Goal: Task Accomplishment & Management: Manage account settings

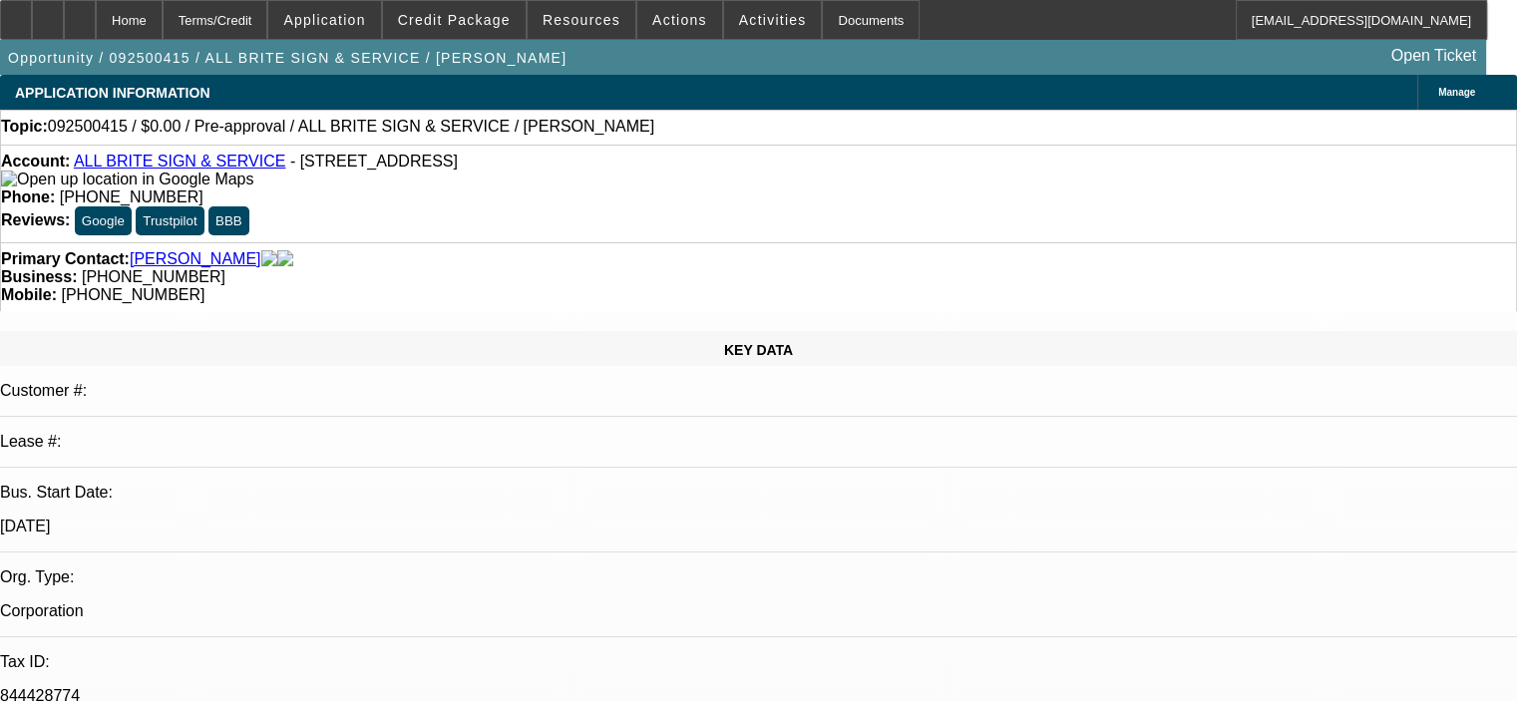
select select "0"
select select "2"
select select "0.1"
select select "4"
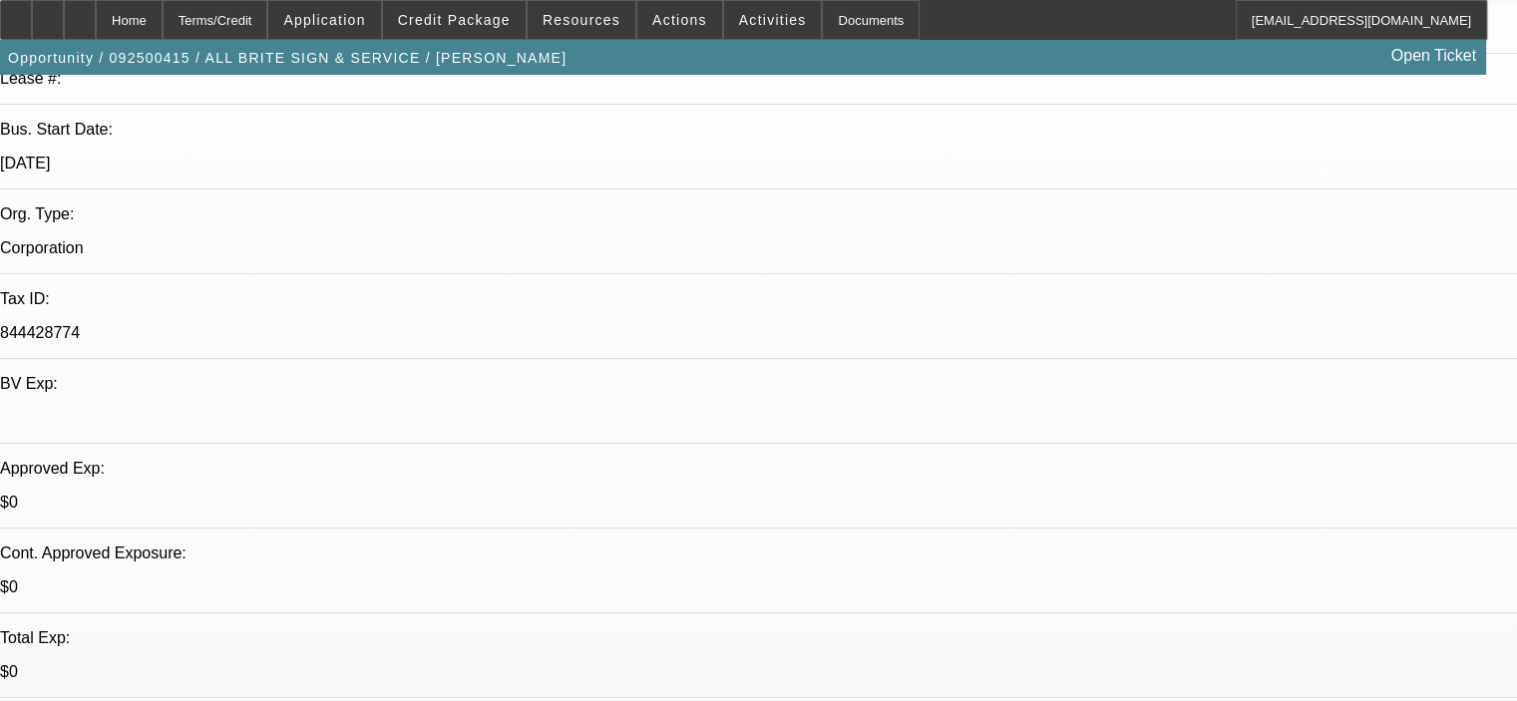
scroll to position [399, 0]
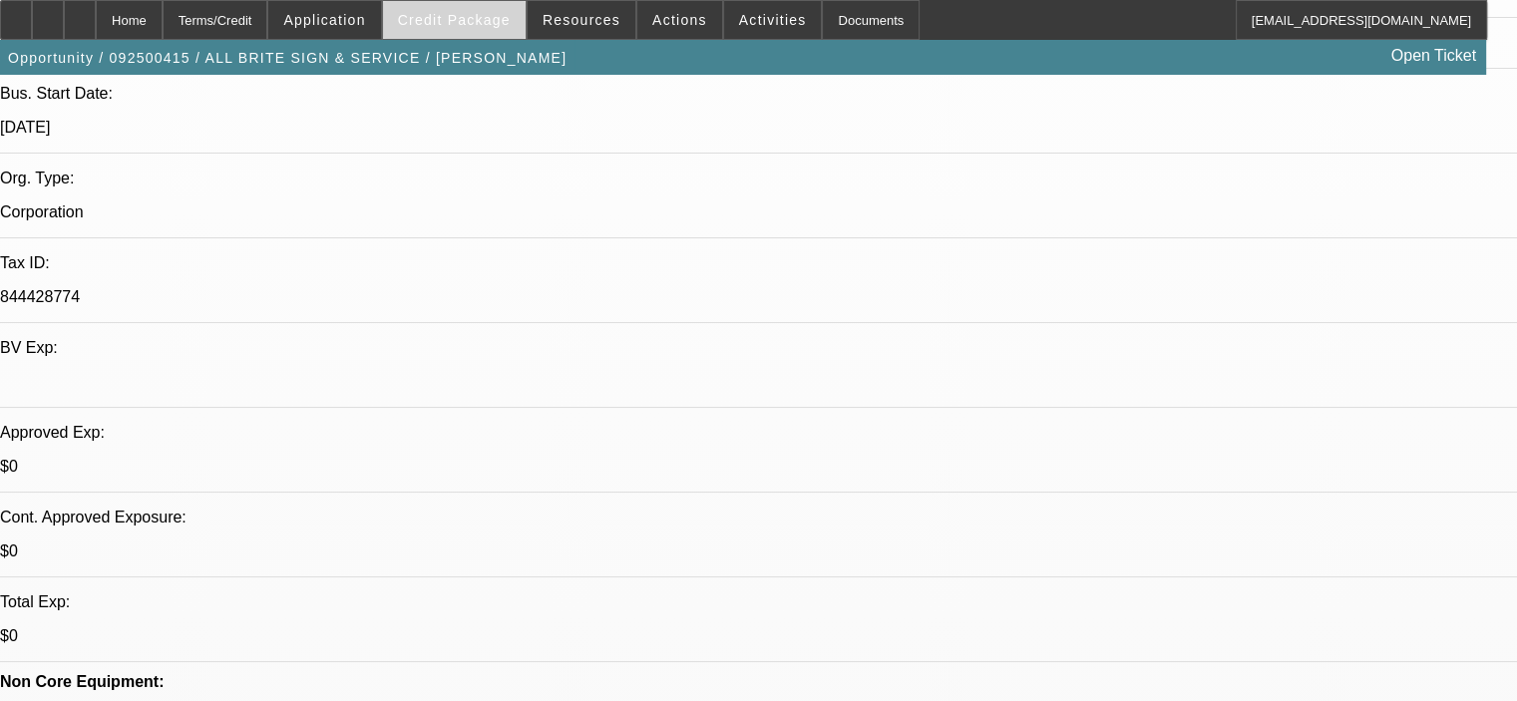
click at [487, 12] on span "Credit Package" at bounding box center [454, 20] width 113 height 16
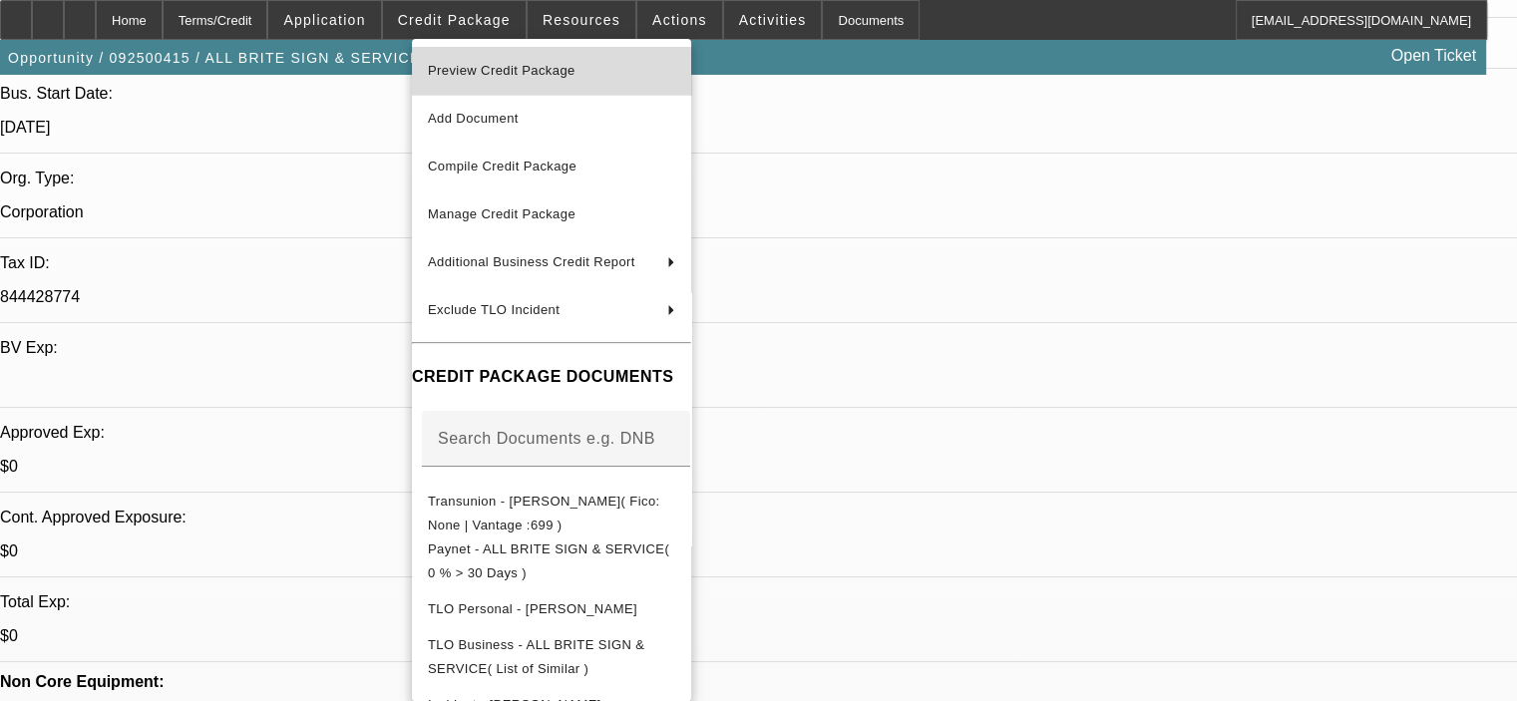
click at [530, 71] on span "Preview Credit Package" at bounding box center [502, 70] width 148 height 15
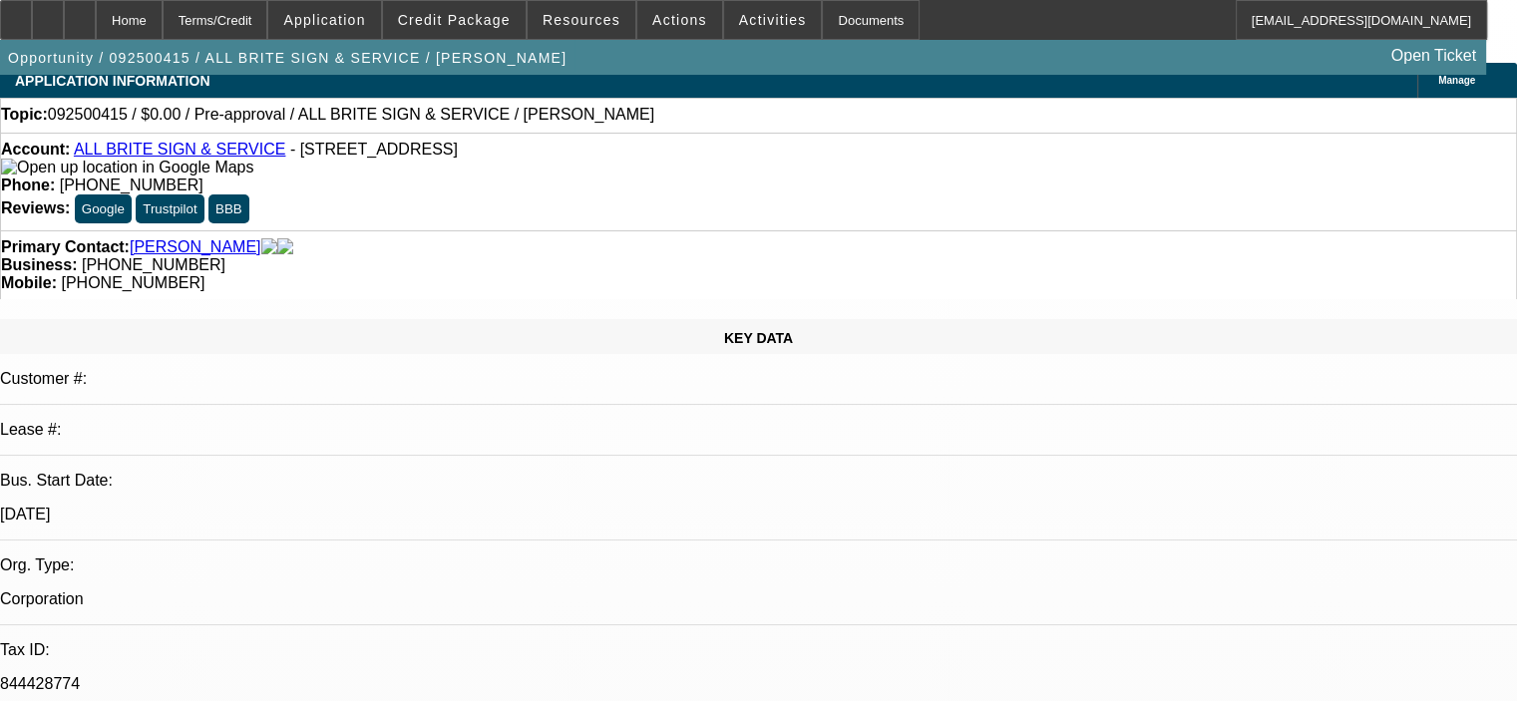
scroll to position [0, 0]
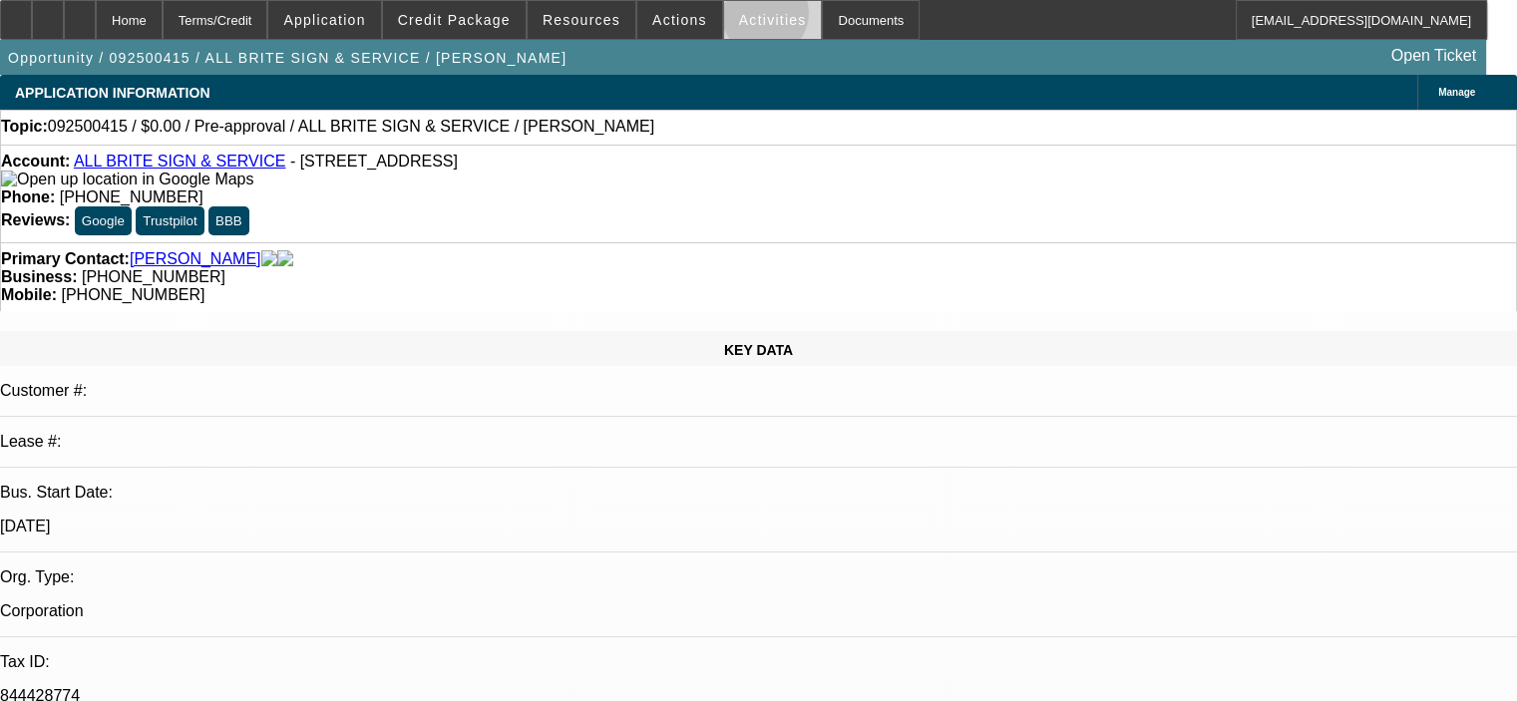
click at [740, 18] on span "Activities" at bounding box center [773, 20] width 68 height 16
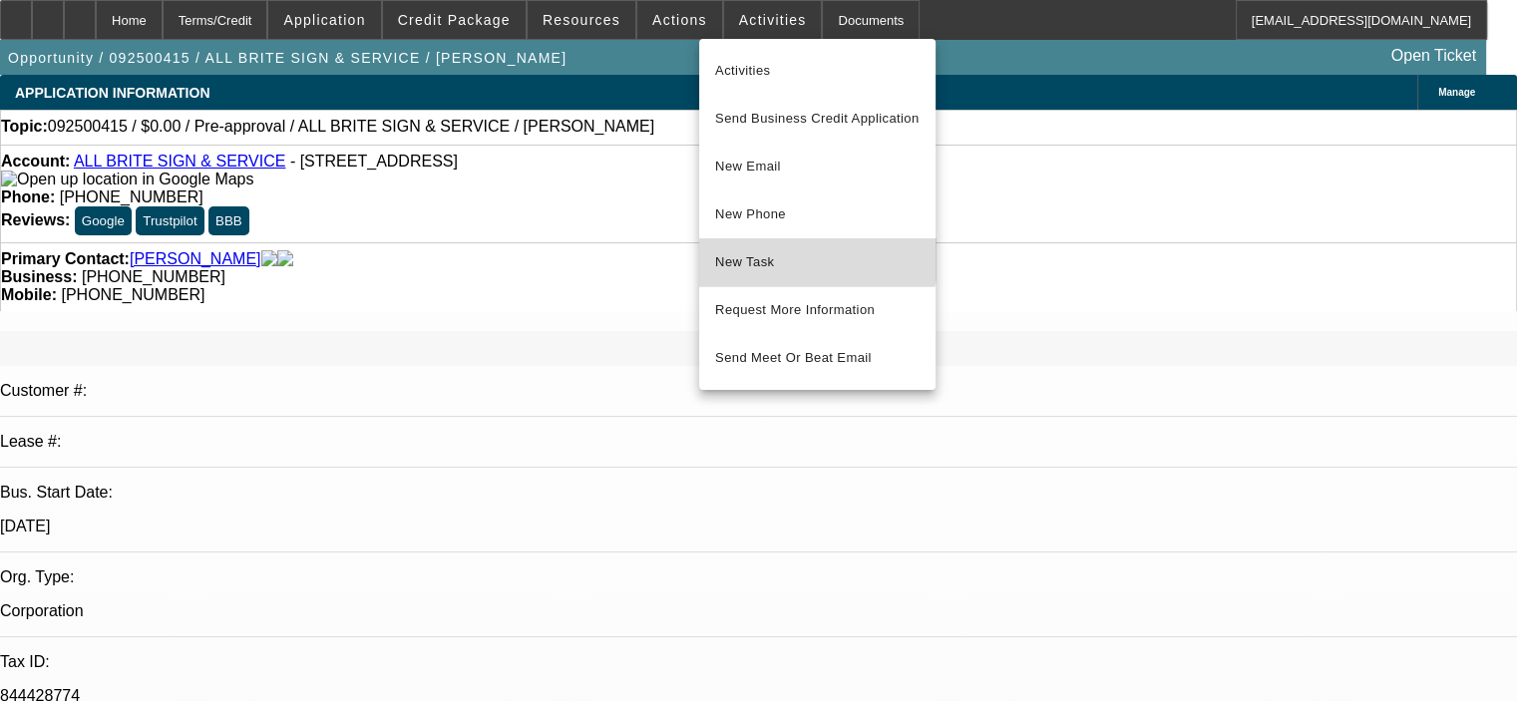
click at [793, 250] on span "New Task" at bounding box center [817, 262] width 204 height 24
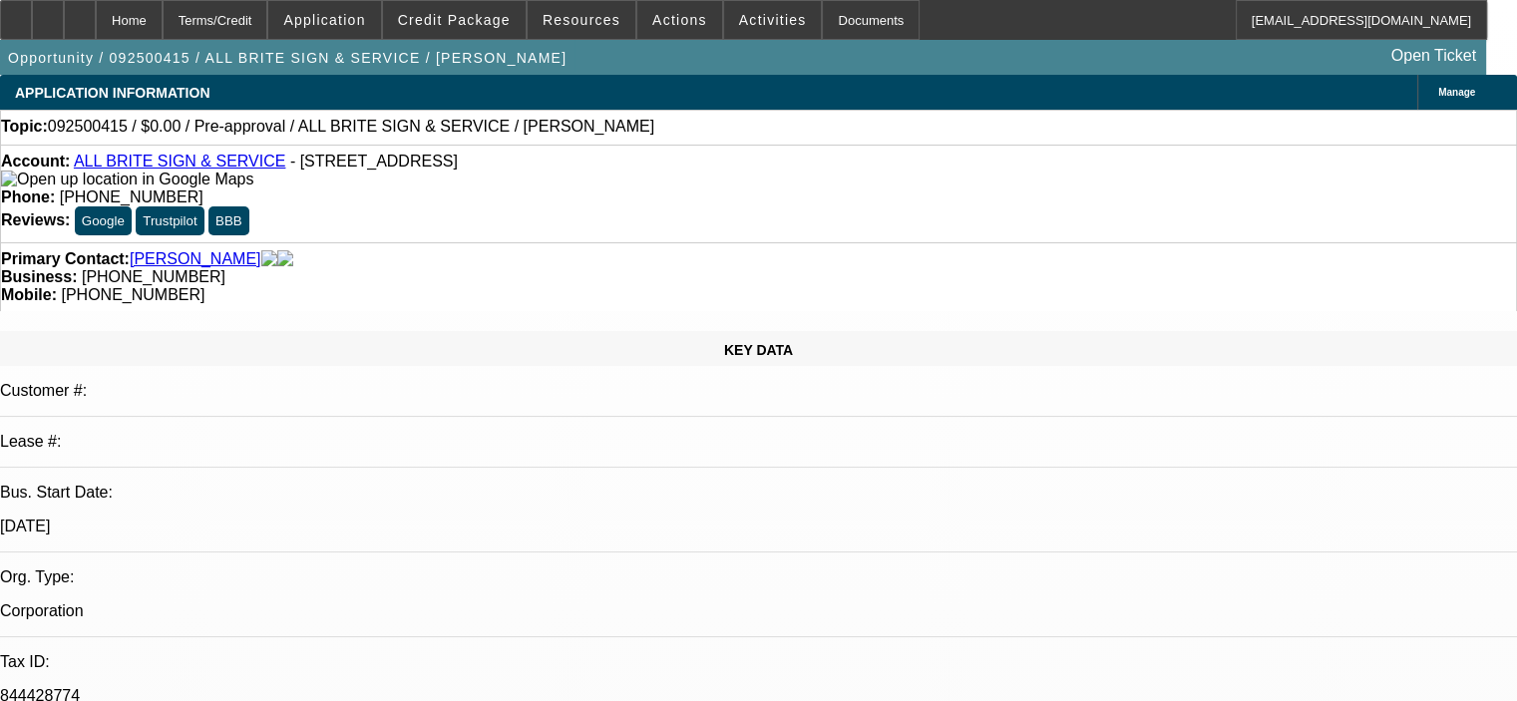
click at [405, 201] on div "Account: ALL BRITE SIGN & SERVICE - 40 Maple St, Addison, NY 14801 Phone: (607)…" at bounding box center [758, 194] width 1517 height 98
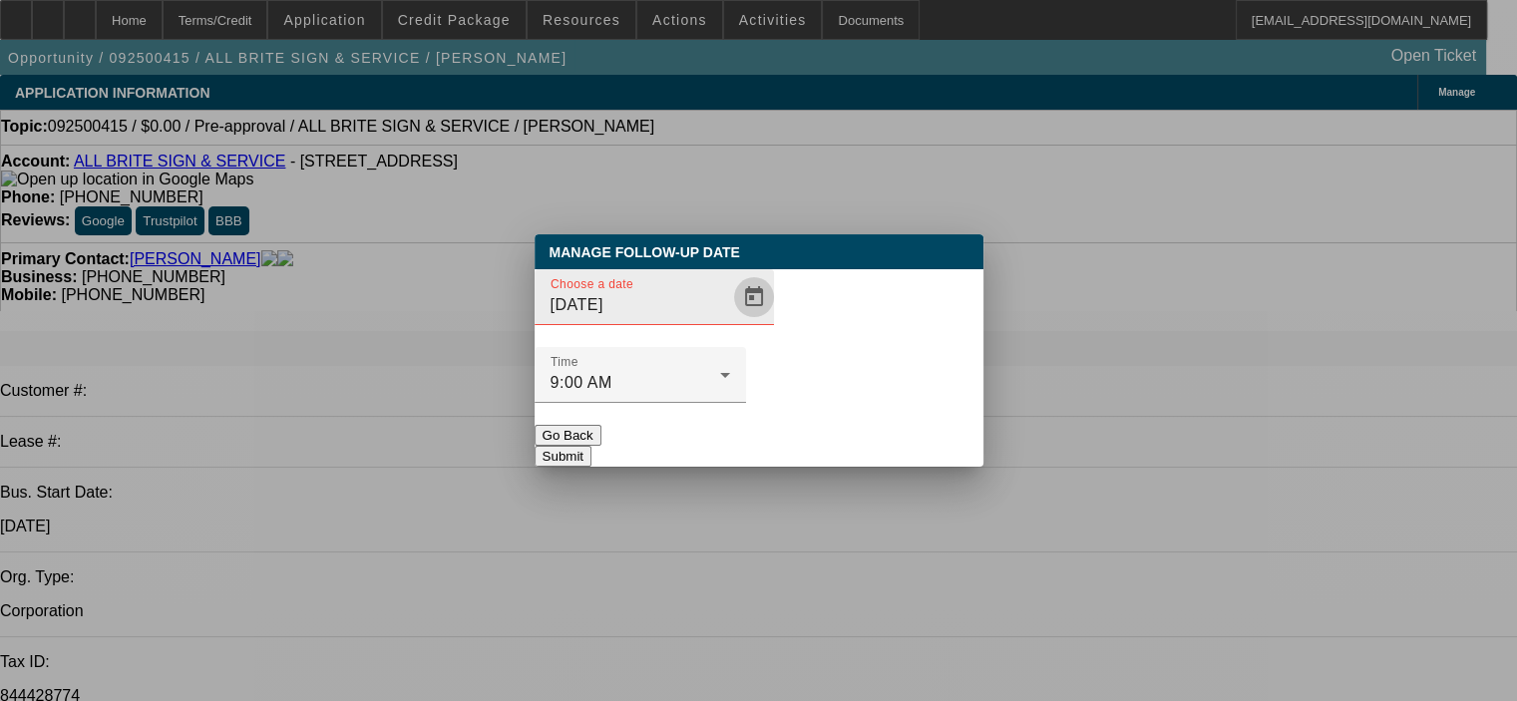
click at [730, 321] on span "Open calendar" at bounding box center [754, 297] width 48 height 48
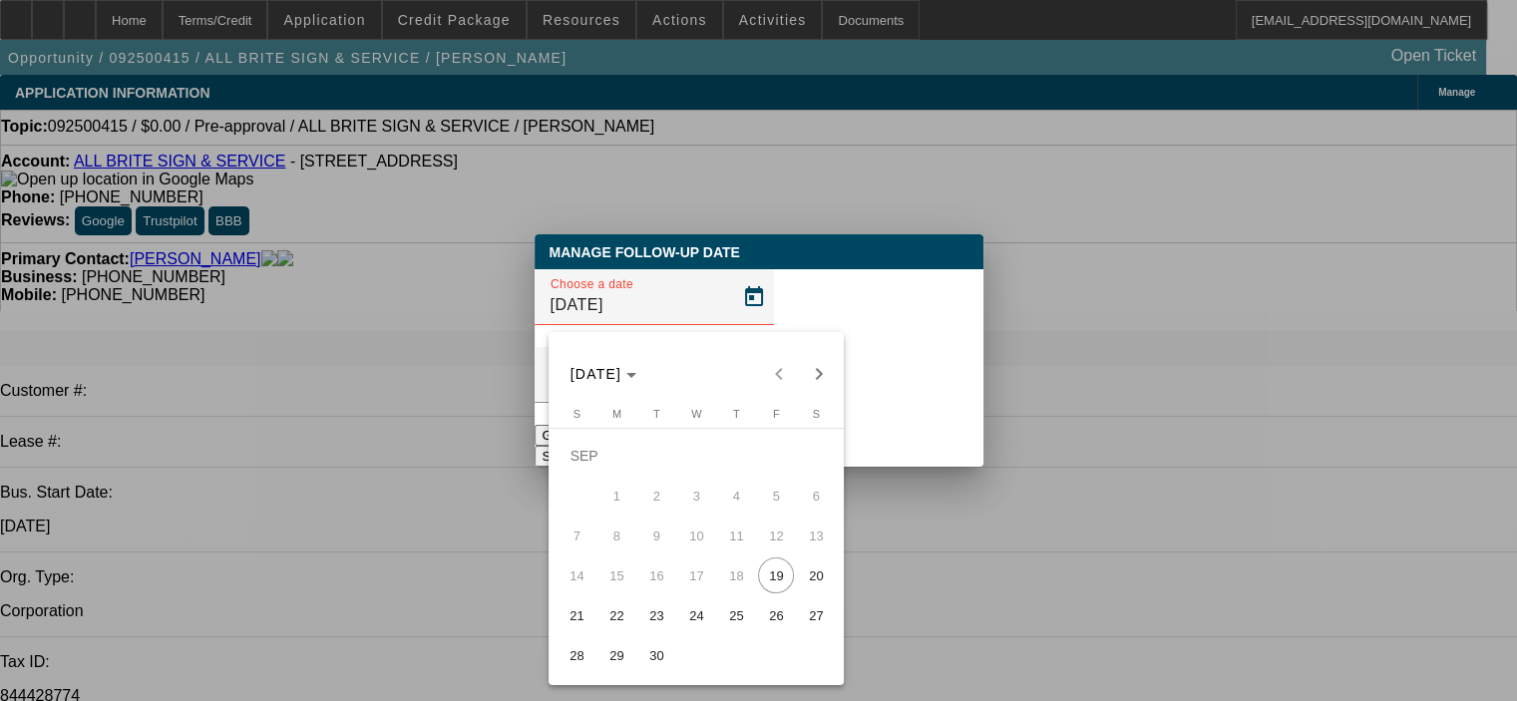
click at [688, 623] on span "24" at bounding box center [696, 615] width 36 height 36
type input "9/24/2025"
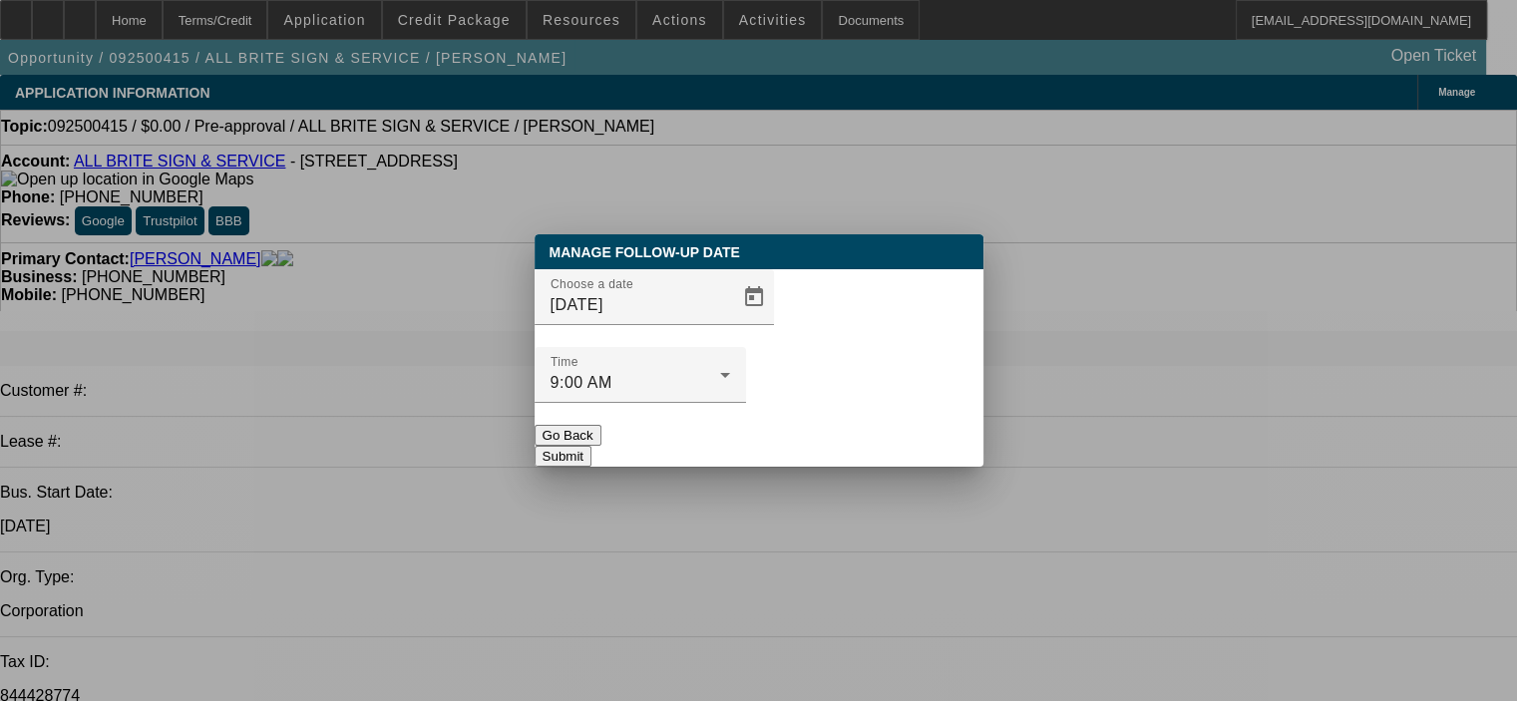
click at [591, 446] on button "Submit" at bounding box center [562, 456] width 57 height 21
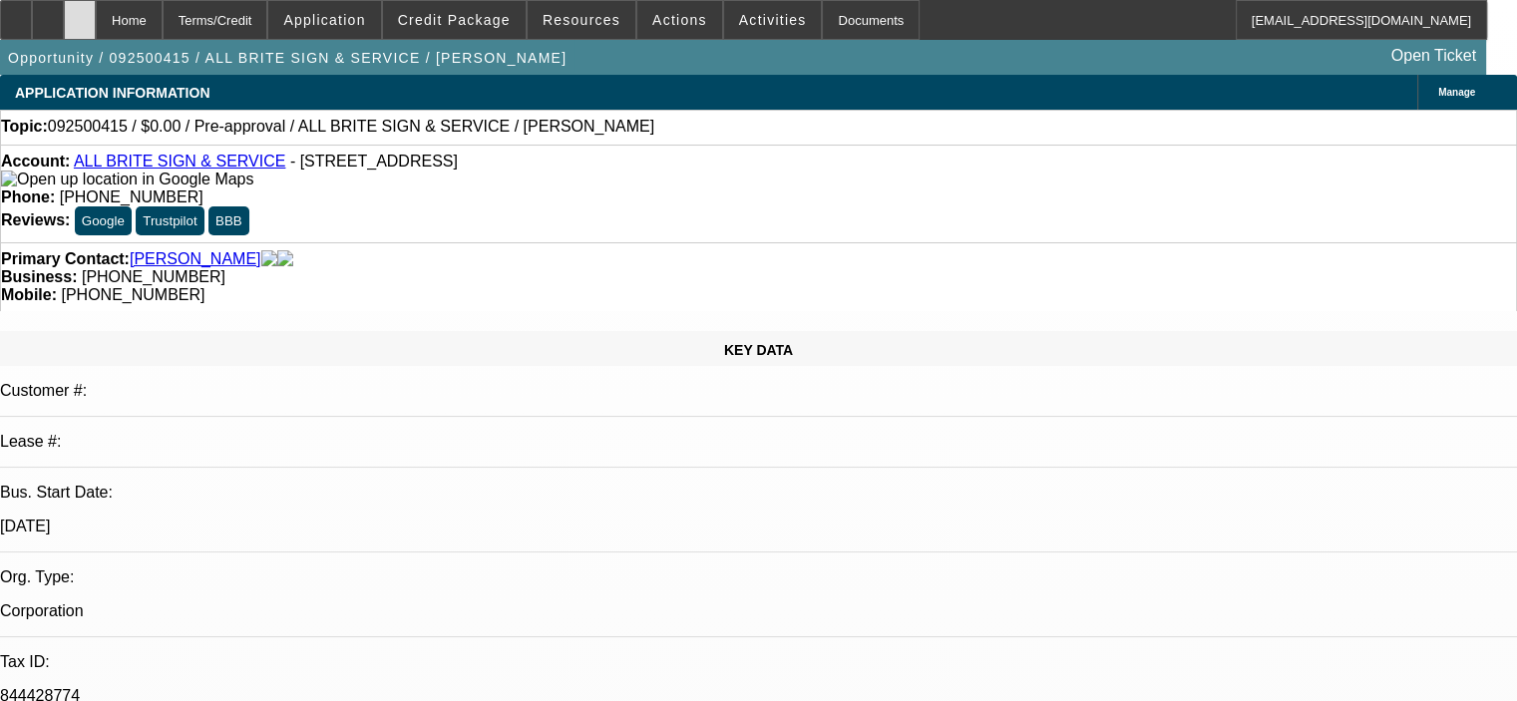
click at [96, 28] on div at bounding box center [80, 20] width 32 height 40
select select "0"
select select "2"
select select "0.1"
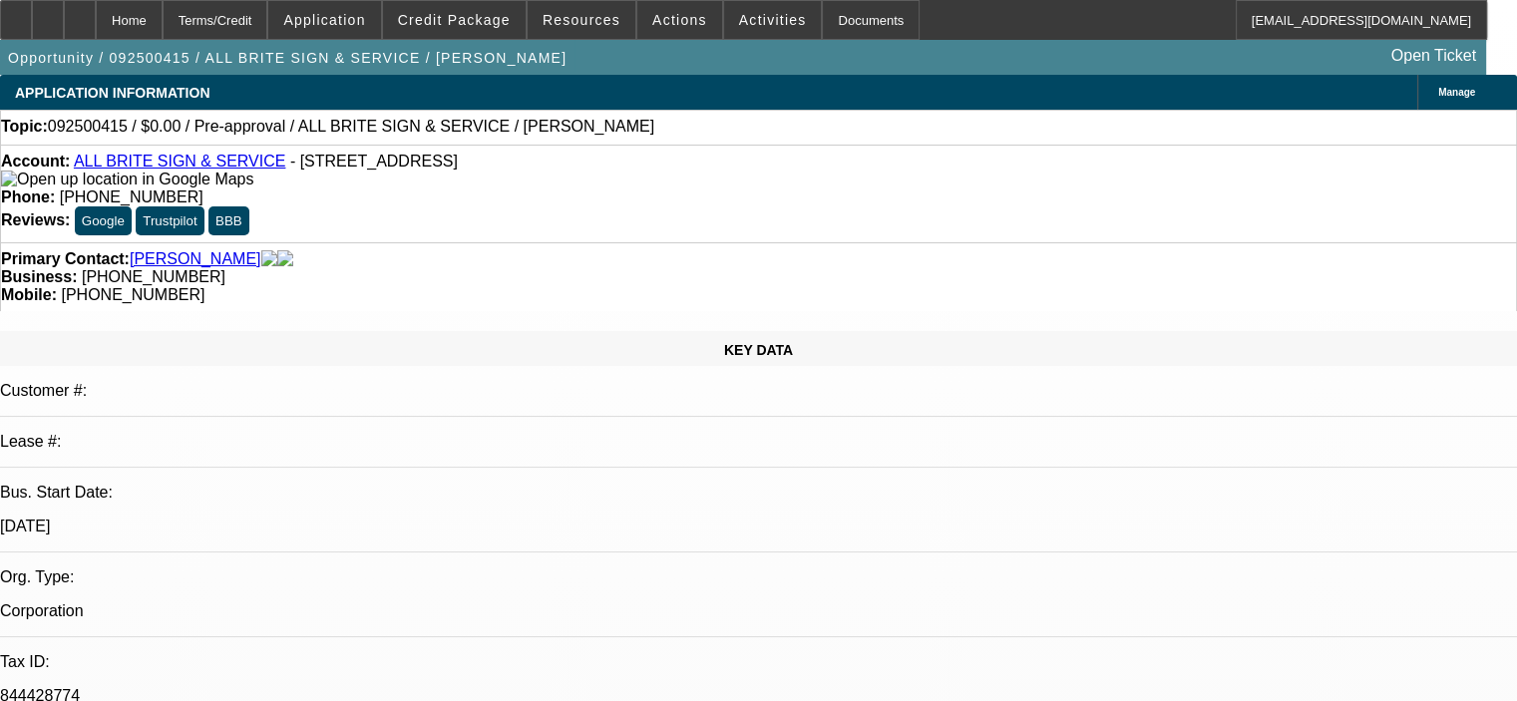
select select "4"
click at [80, 13] on icon at bounding box center [80, 13] width 0 height 0
select select "0"
select select "2"
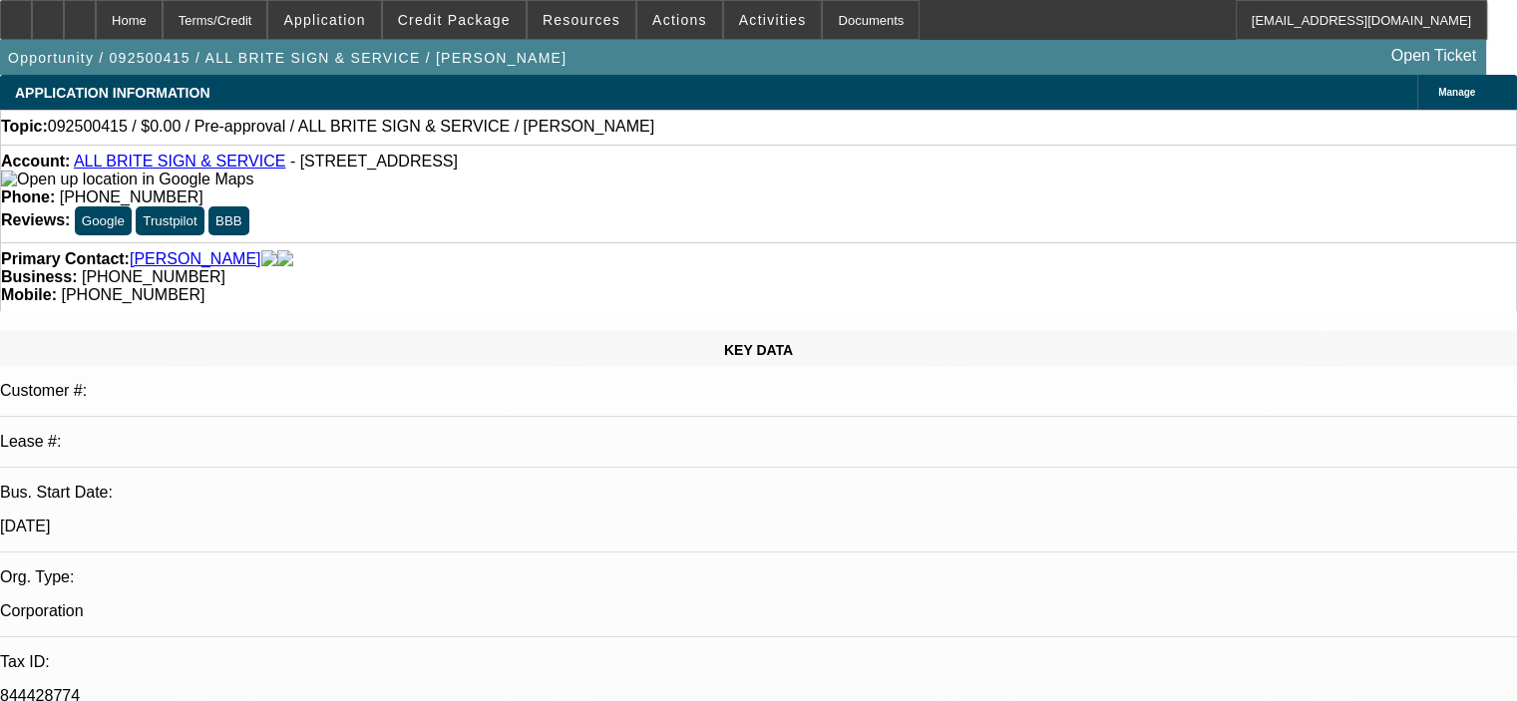
select select "0.1"
select select "4"
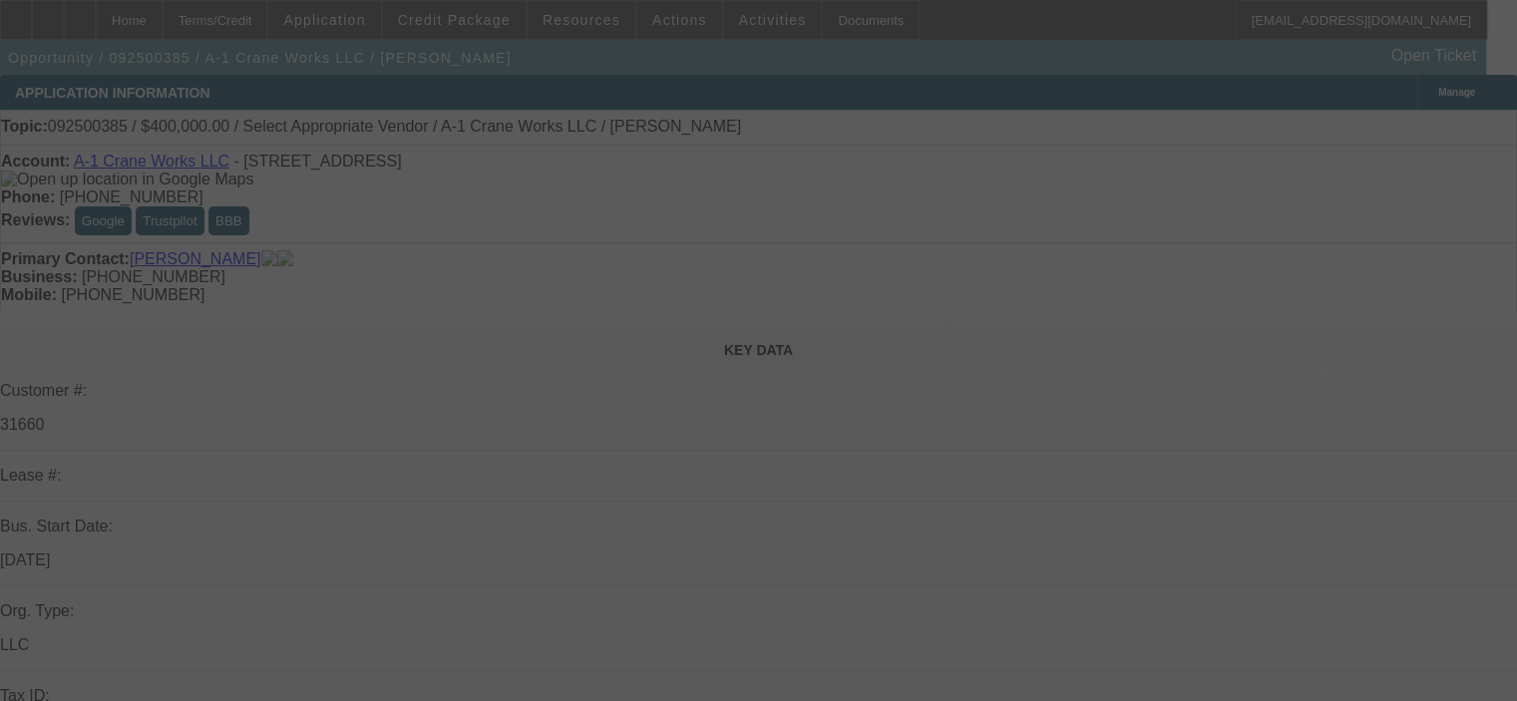
select select "0"
select select "2"
select select "0.1"
select select "4"
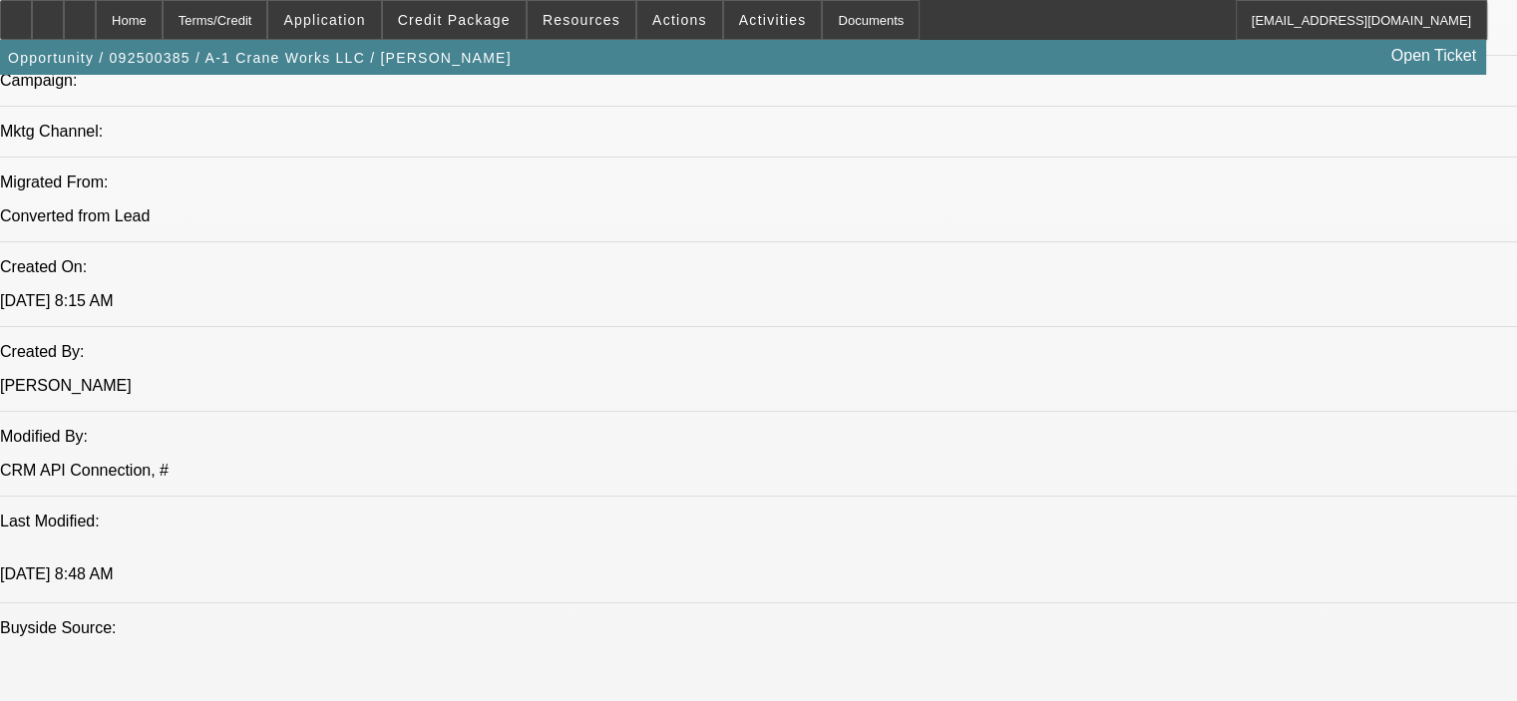
scroll to position [1496, 0]
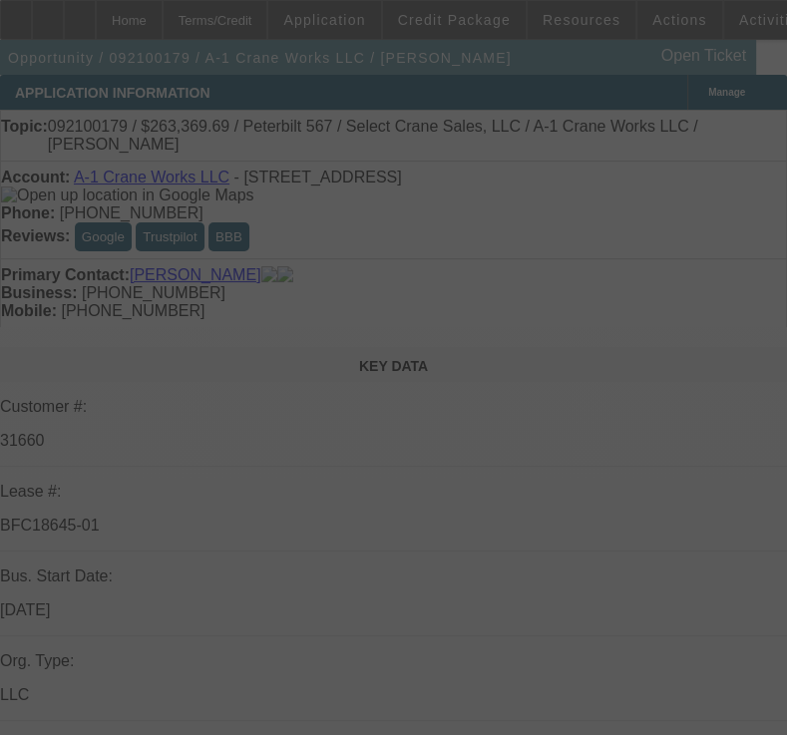
select select "0"
select select "2"
select select "0"
select select "6"
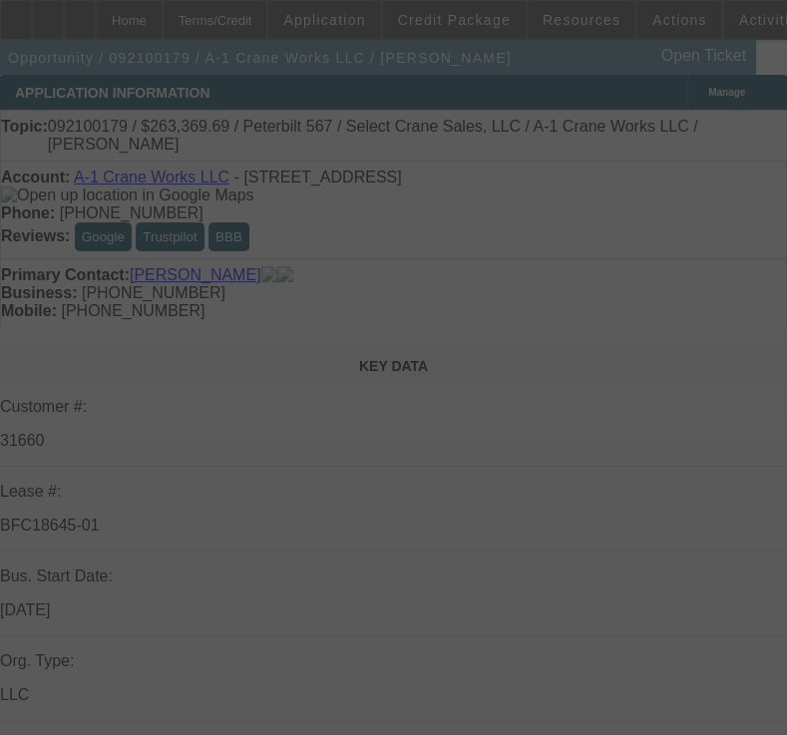
select select "2"
select select "0"
select select "6"
select select "2"
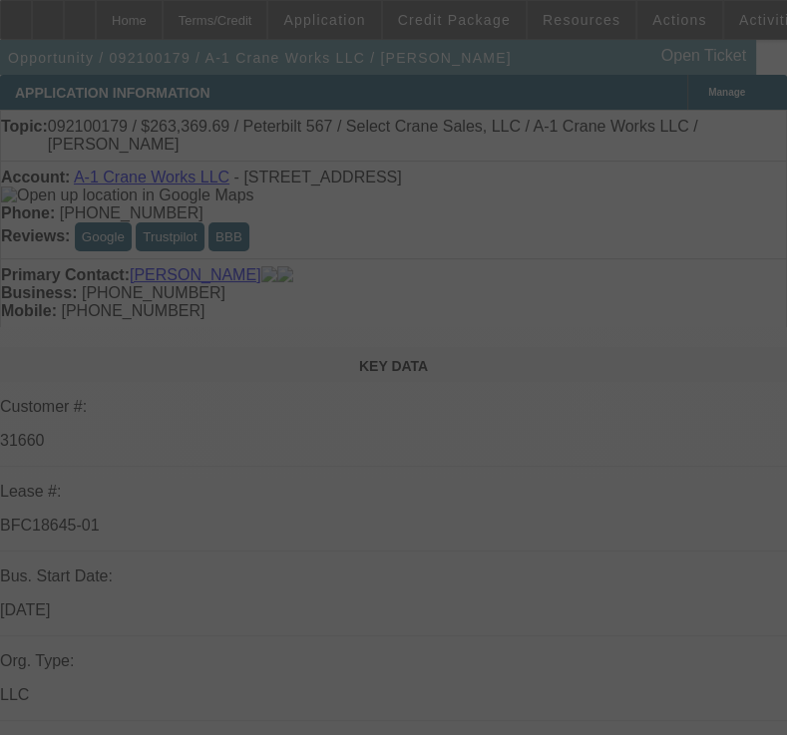
select select "2"
select select "0"
select select "6"
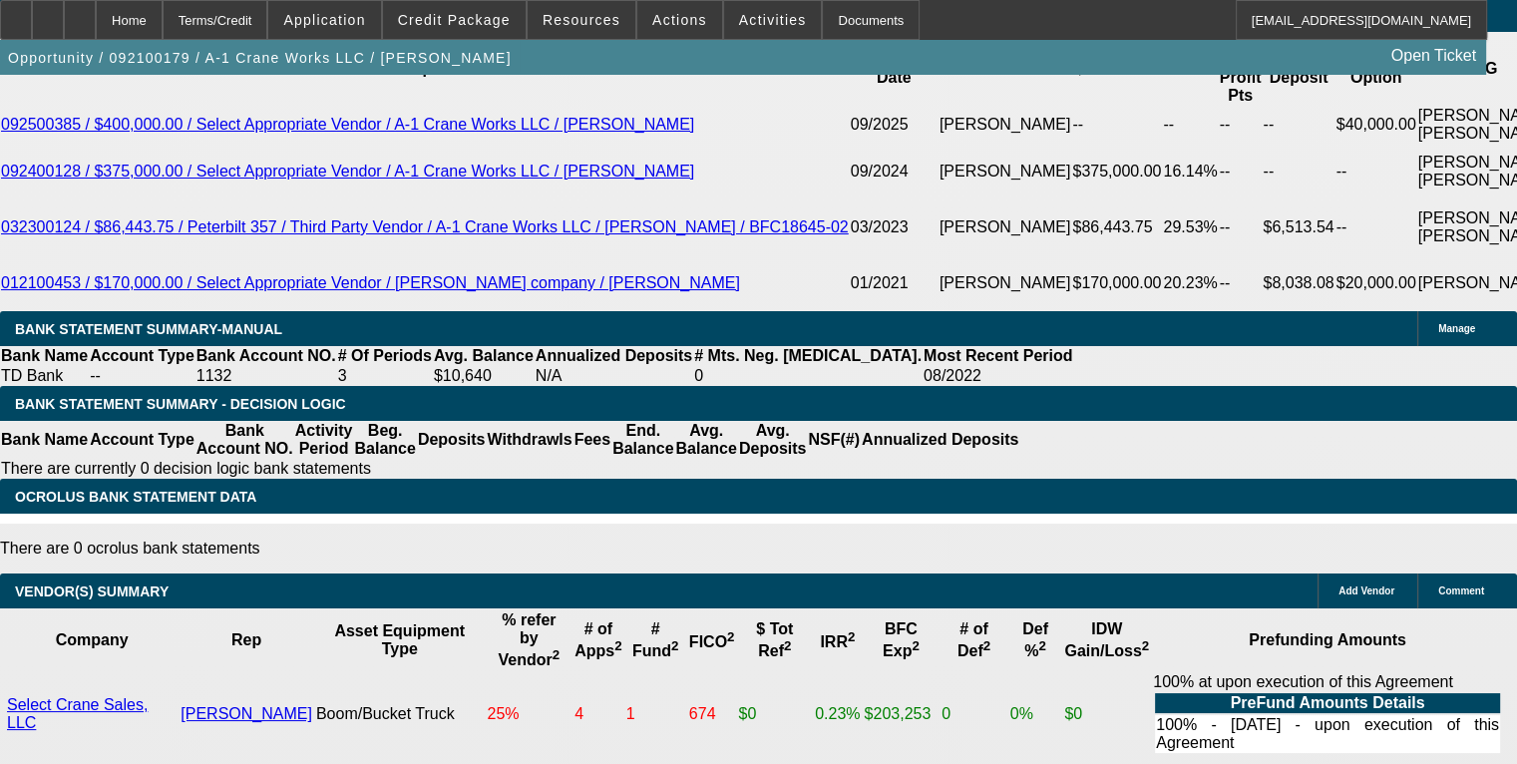
scroll to position [3689, 0]
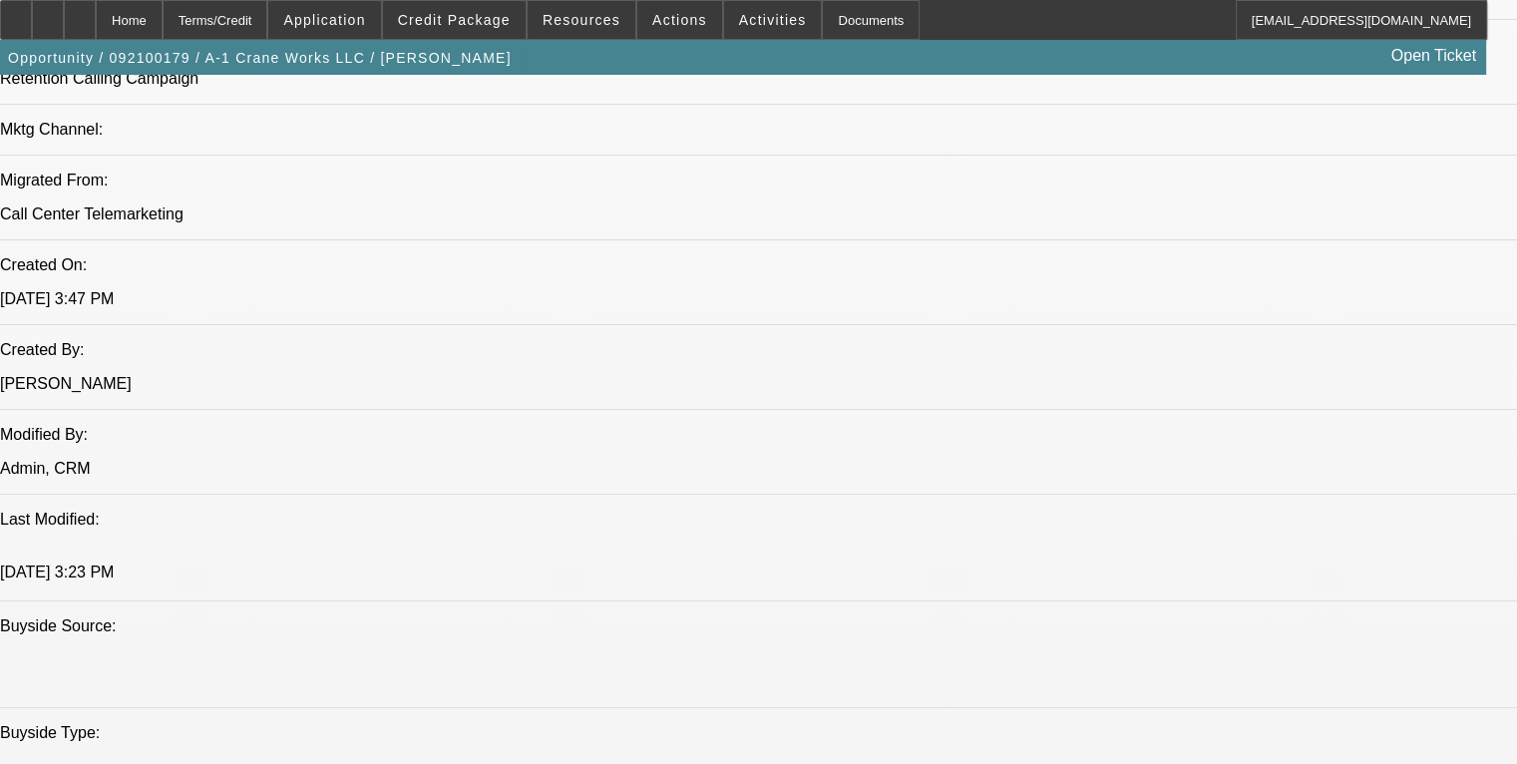
scroll to position [1496, 0]
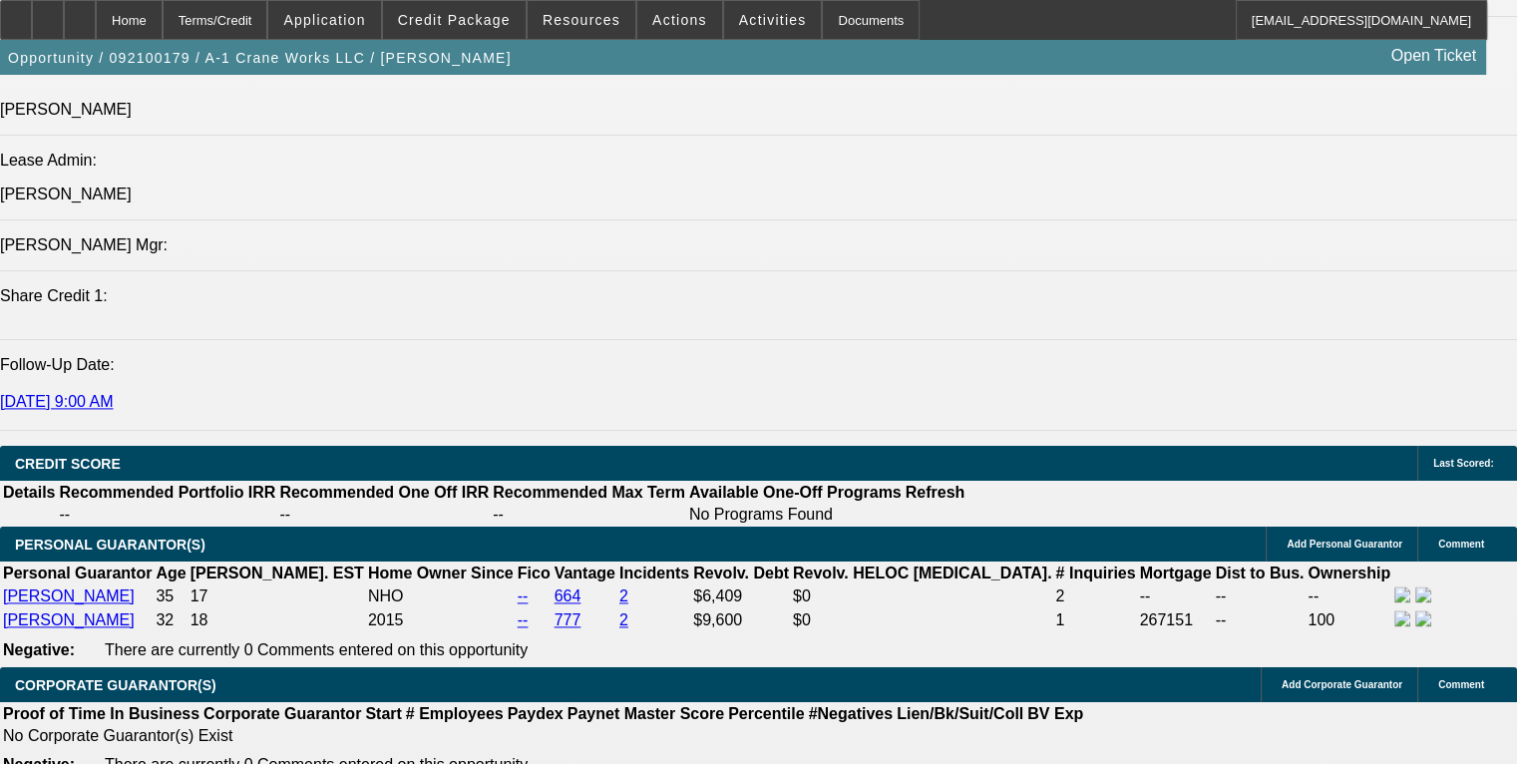
scroll to position [2493, 0]
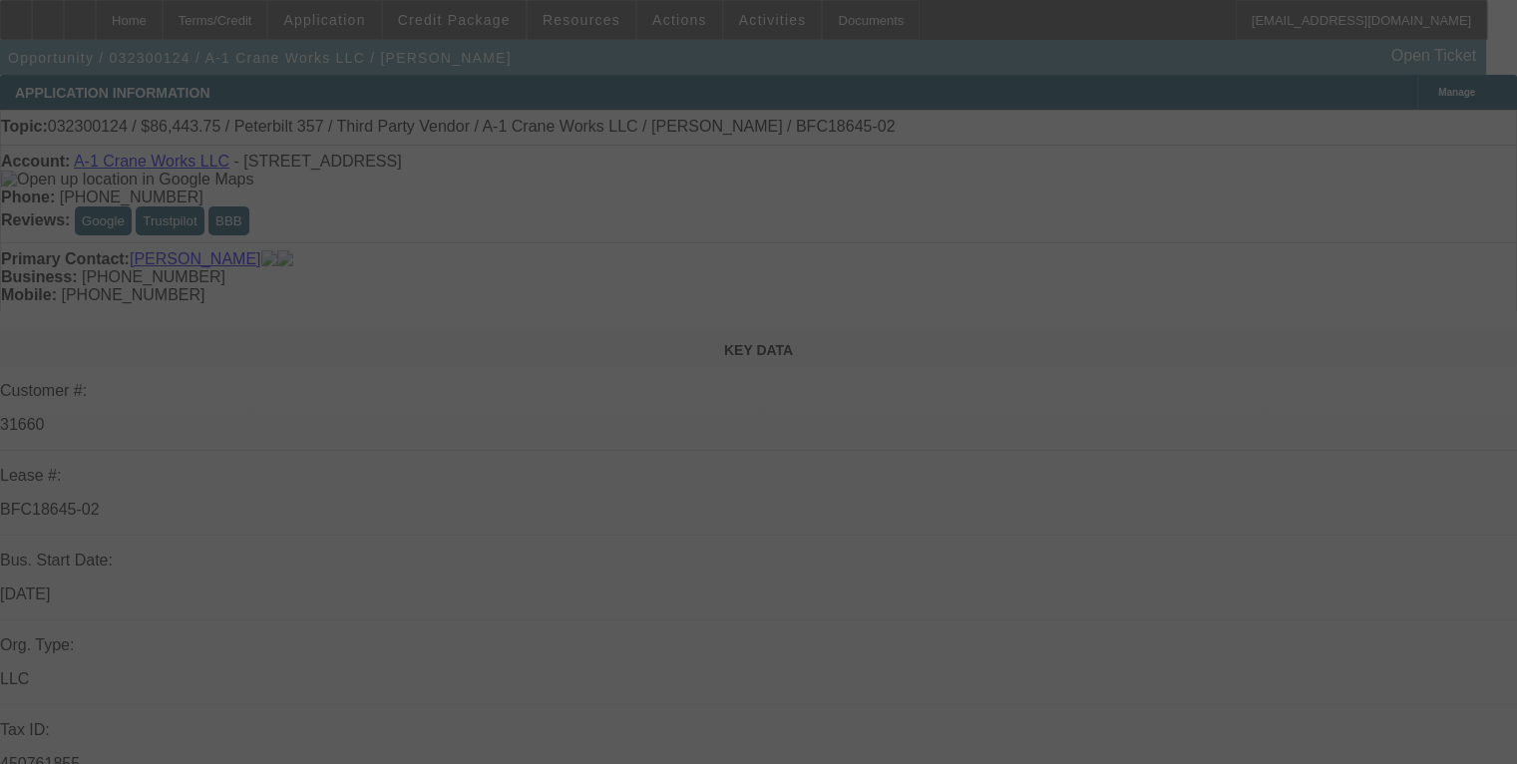
scroll to position [399, 0]
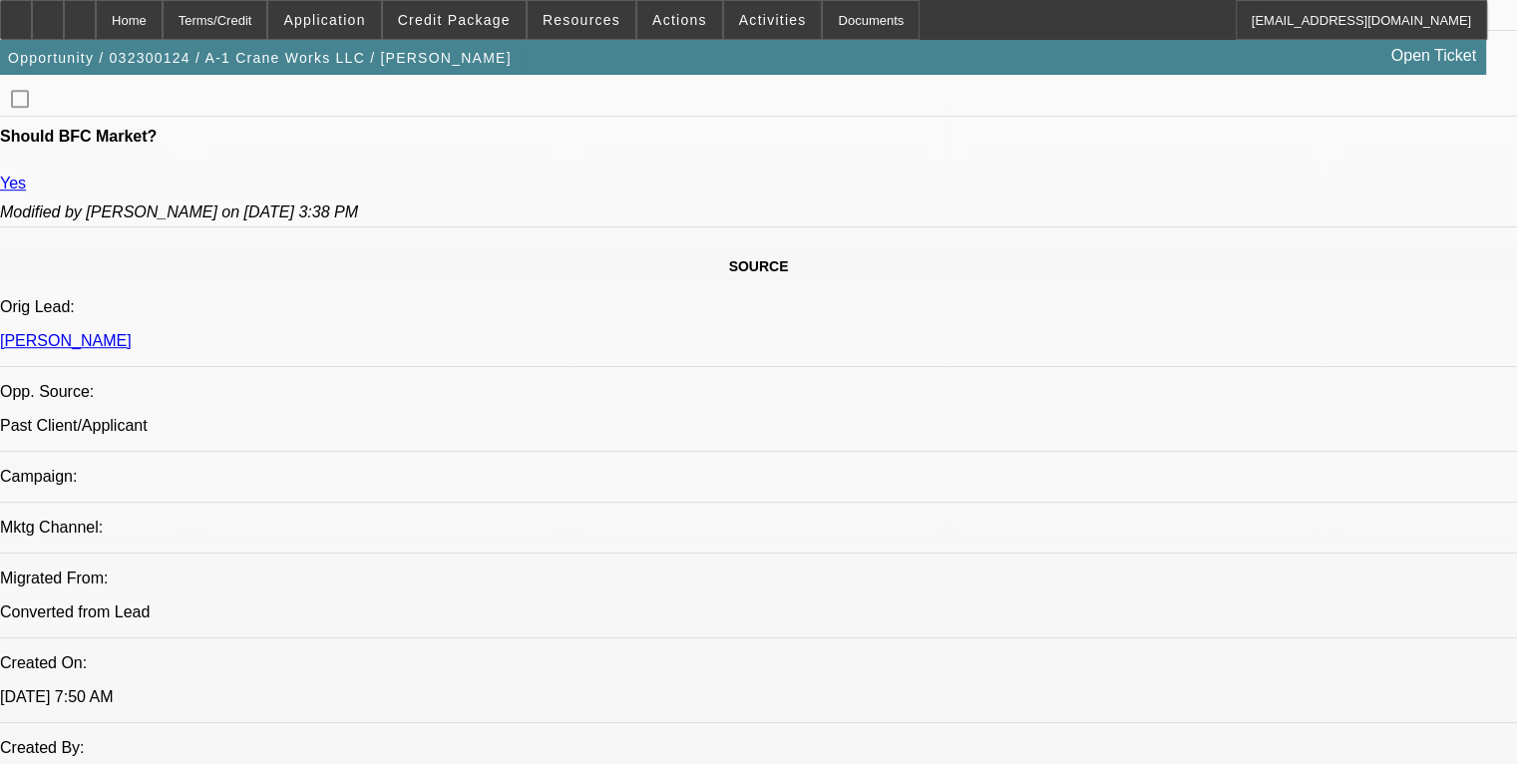
select select "0"
select select "2"
select select "0"
select select "2"
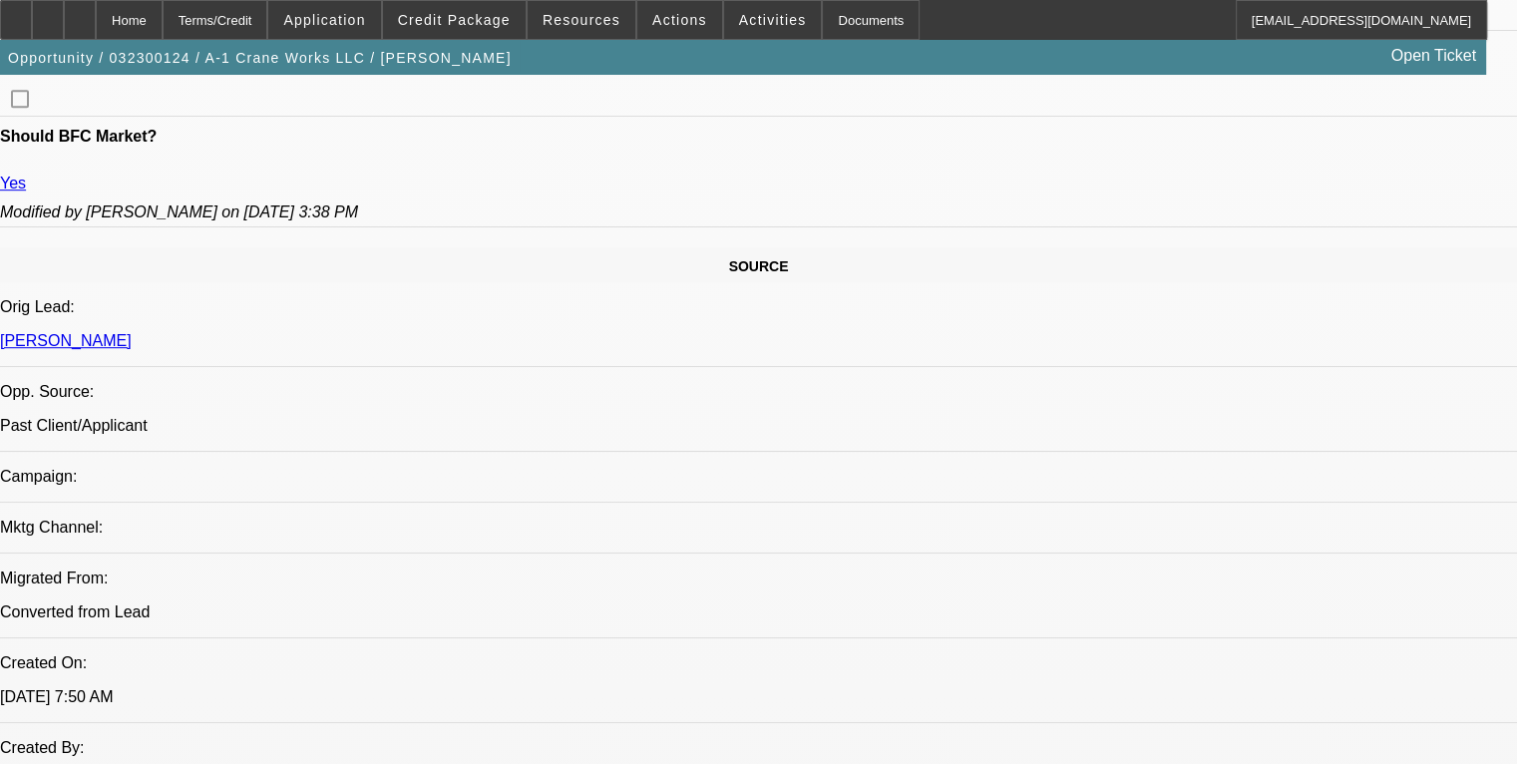
select select "0"
select select "2"
select select "0"
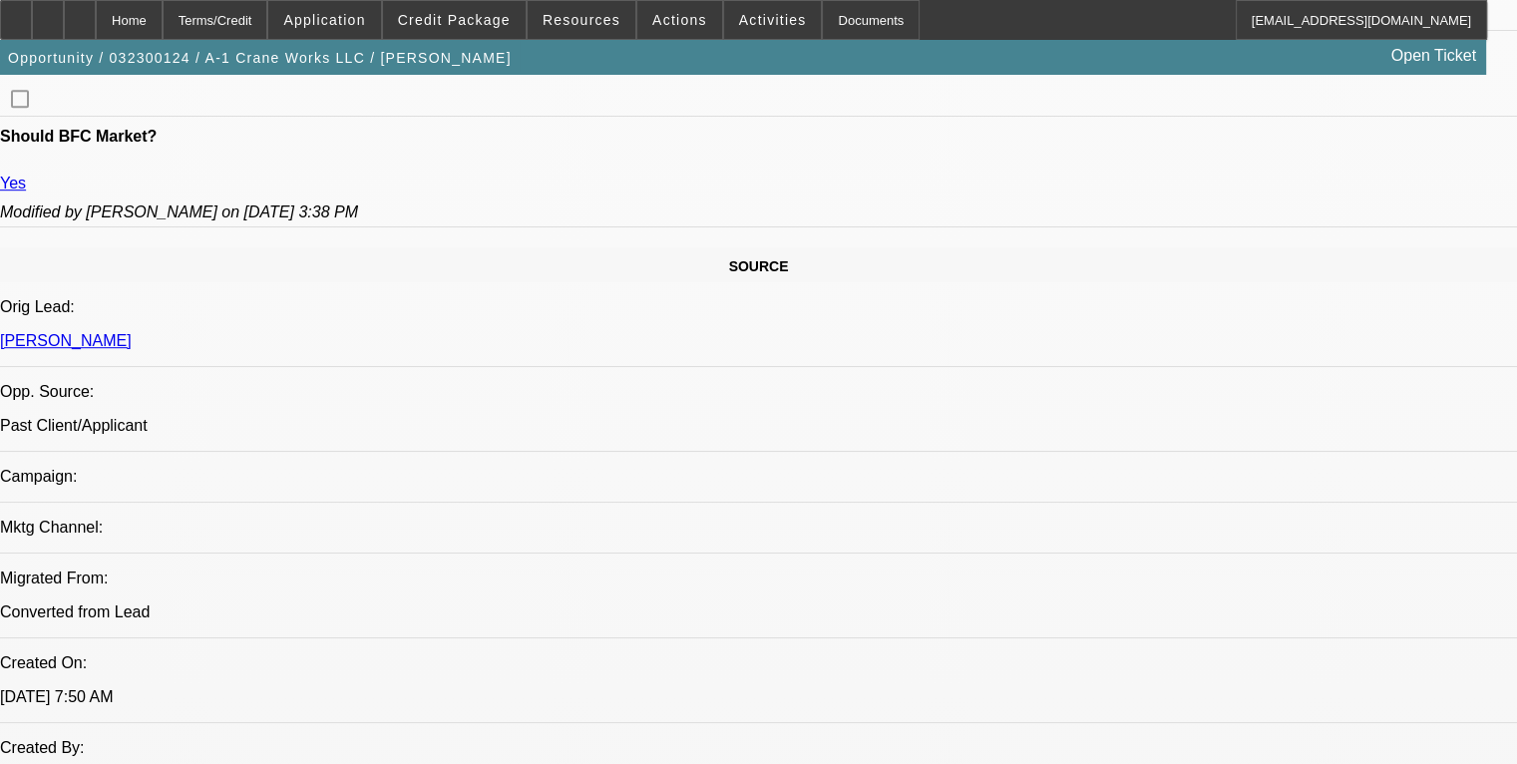
select select "2"
select select "0"
select select "1"
select select "2"
select select "6"
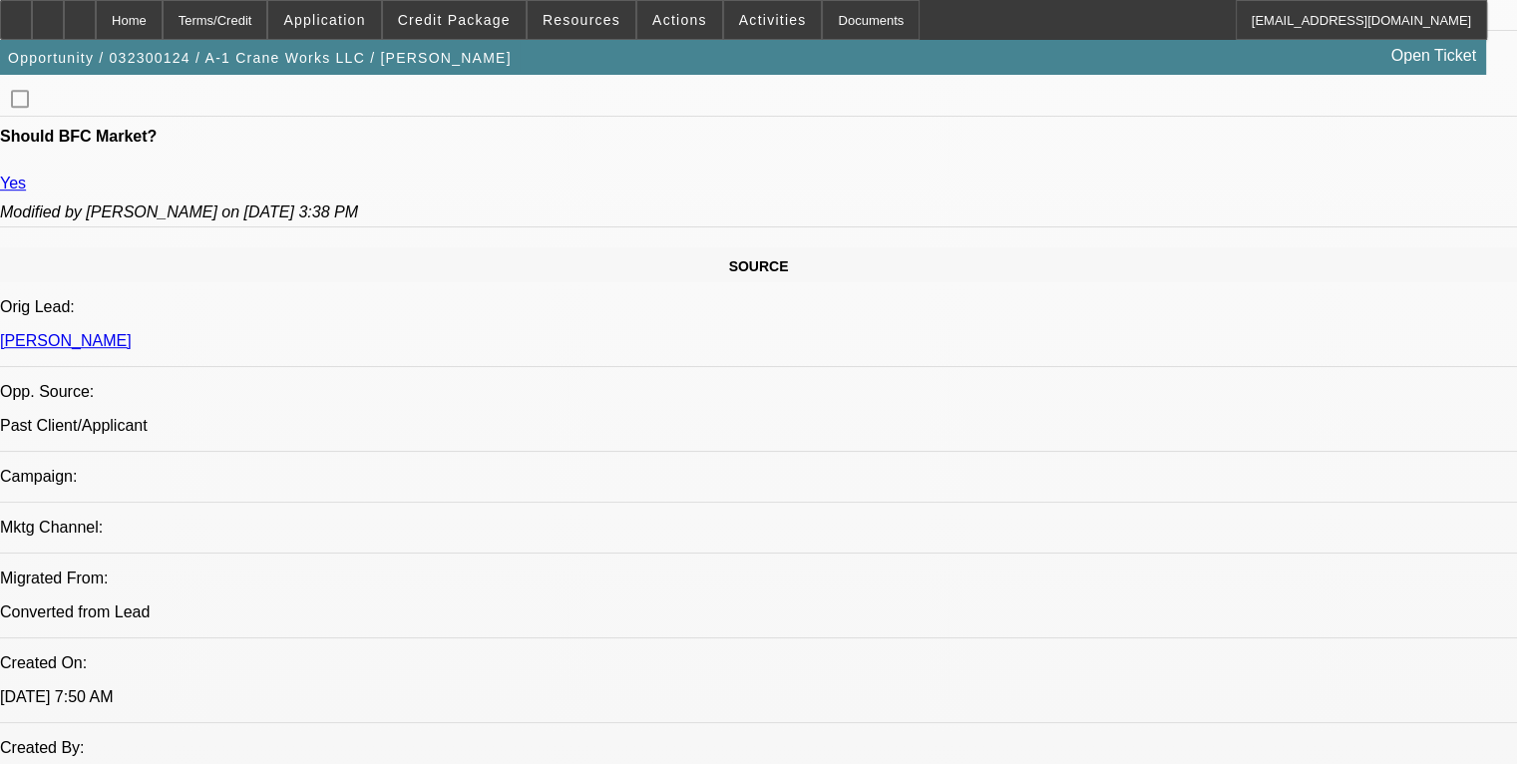
select select "1"
select select "2"
select select "6"
select select "1"
select select "2"
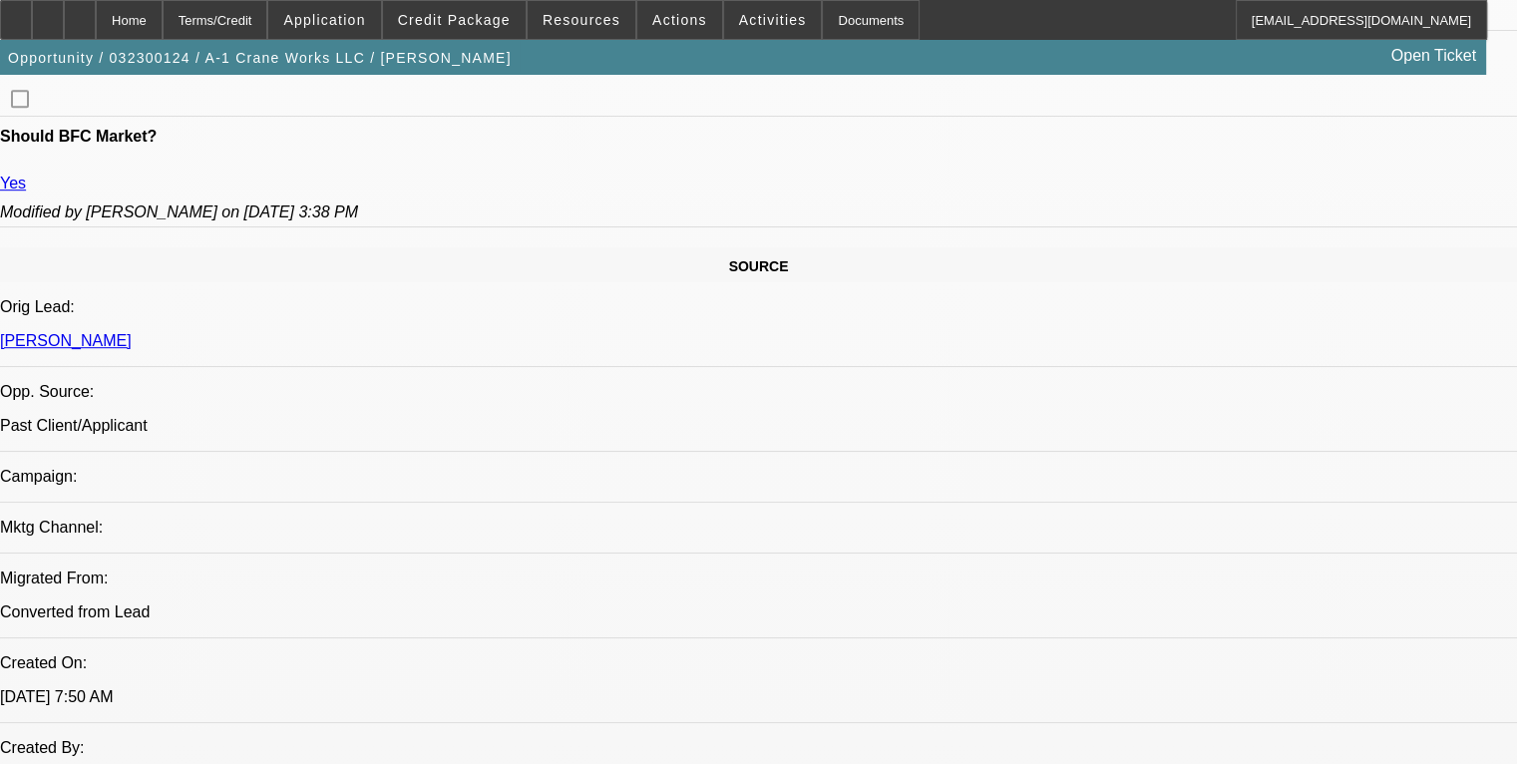
select select "6"
select select "1"
select select "2"
select select "6"
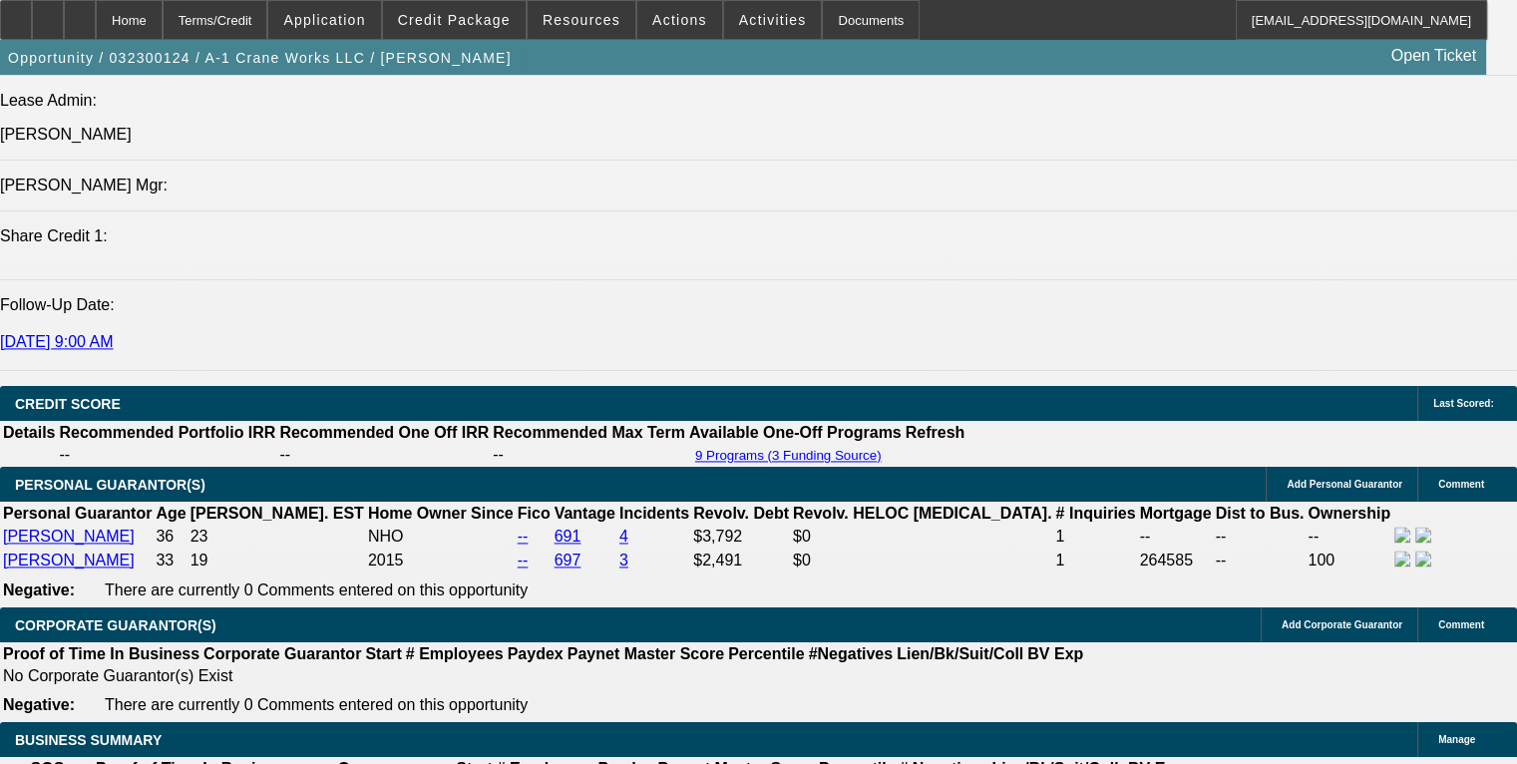
scroll to position [2669, 0]
